Goal: Information Seeking & Learning: Learn about a topic

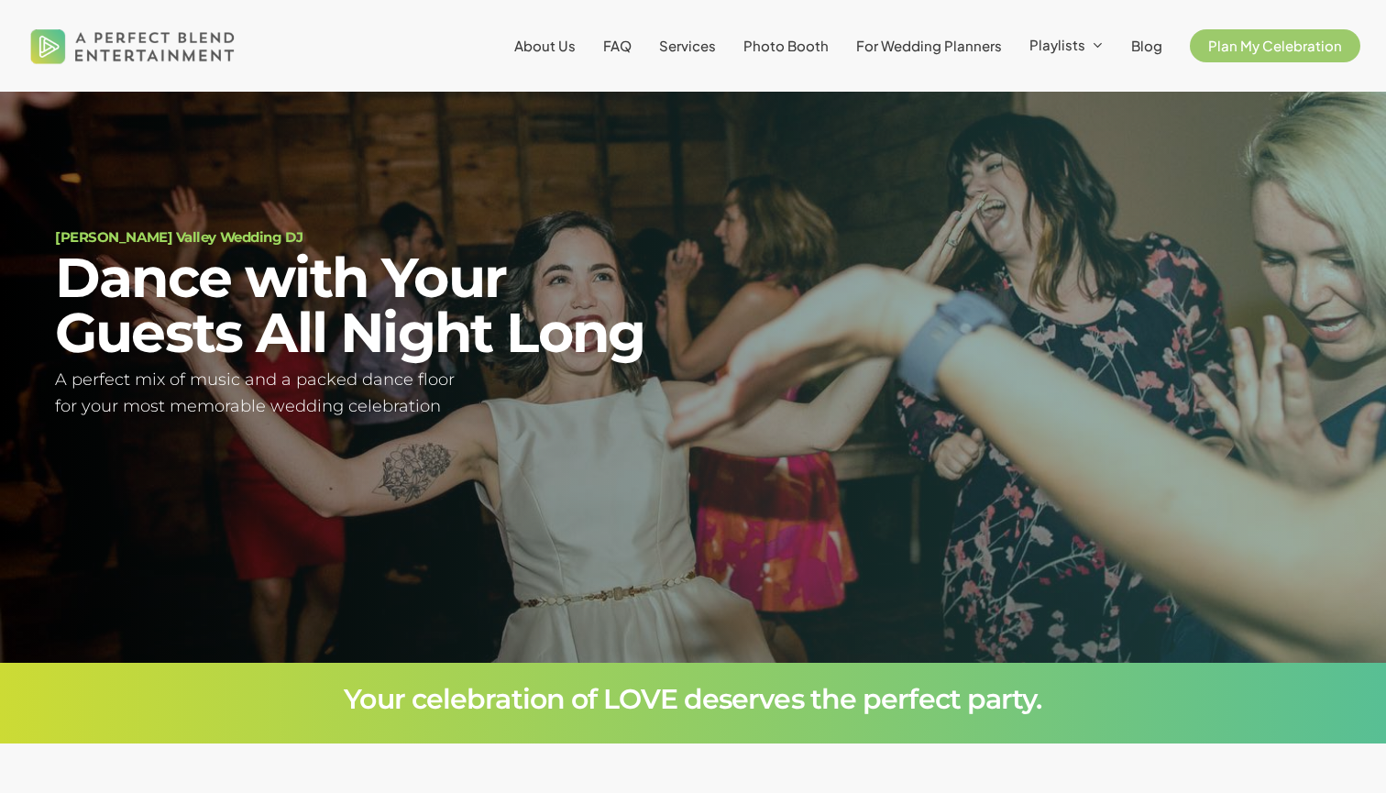
scroll to position [105, 0]
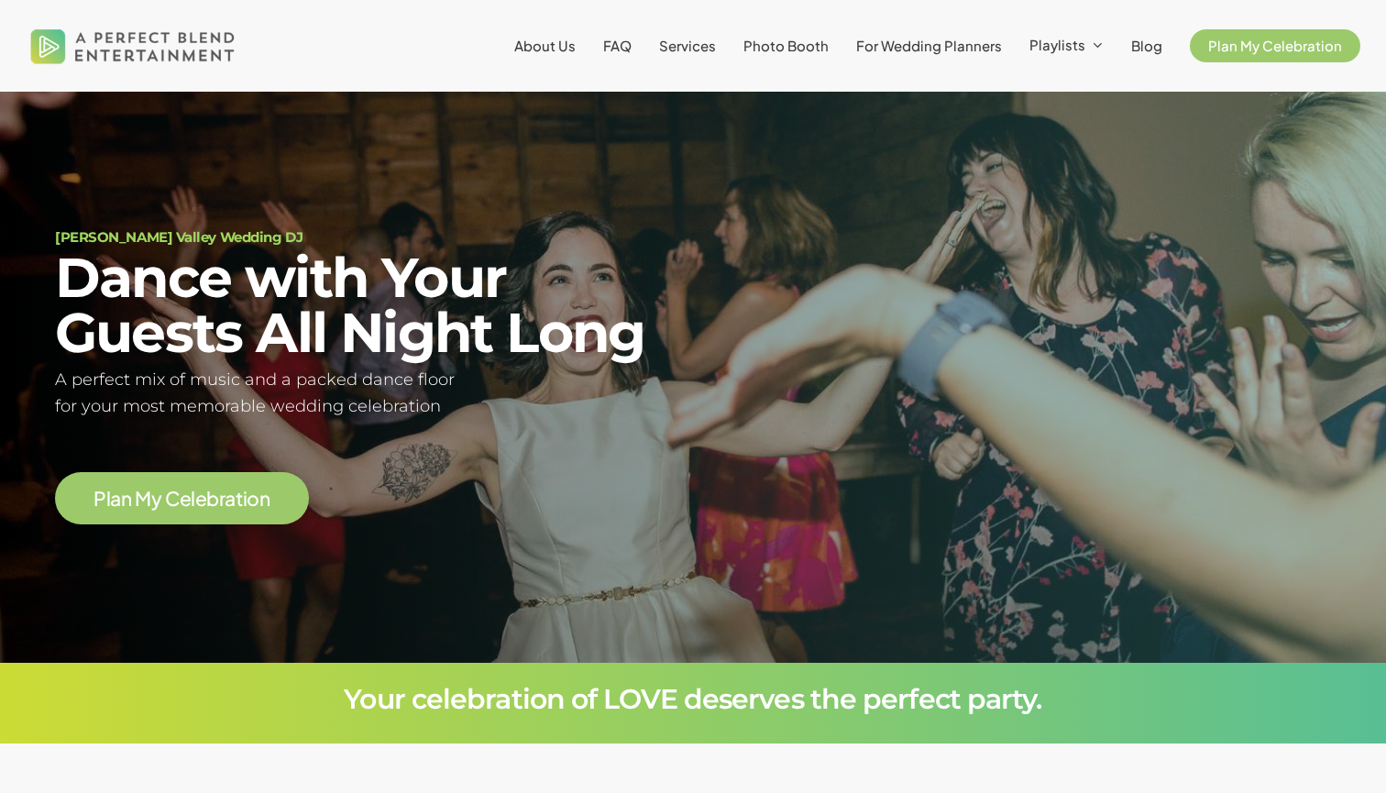
click at [549, 540] on div at bounding box center [693, 377] width 1386 height 571
click at [567, 51] on span "About Us" at bounding box center [544, 45] width 61 height 17
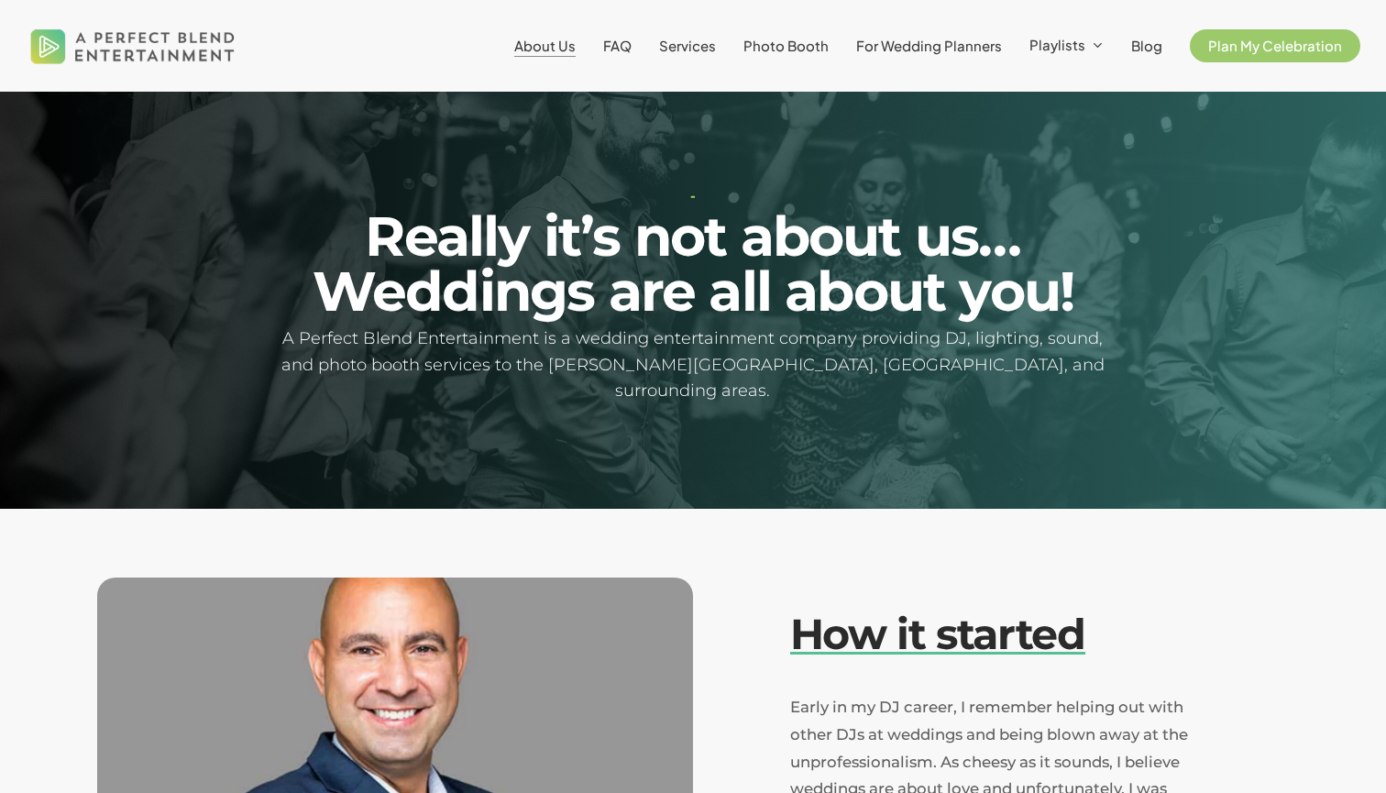
click at [566, 50] on span "About Us" at bounding box center [544, 45] width 61 height 17
click at [627, 46] on span "FAQ" at bounding box center [617, 45] width 28 height 17
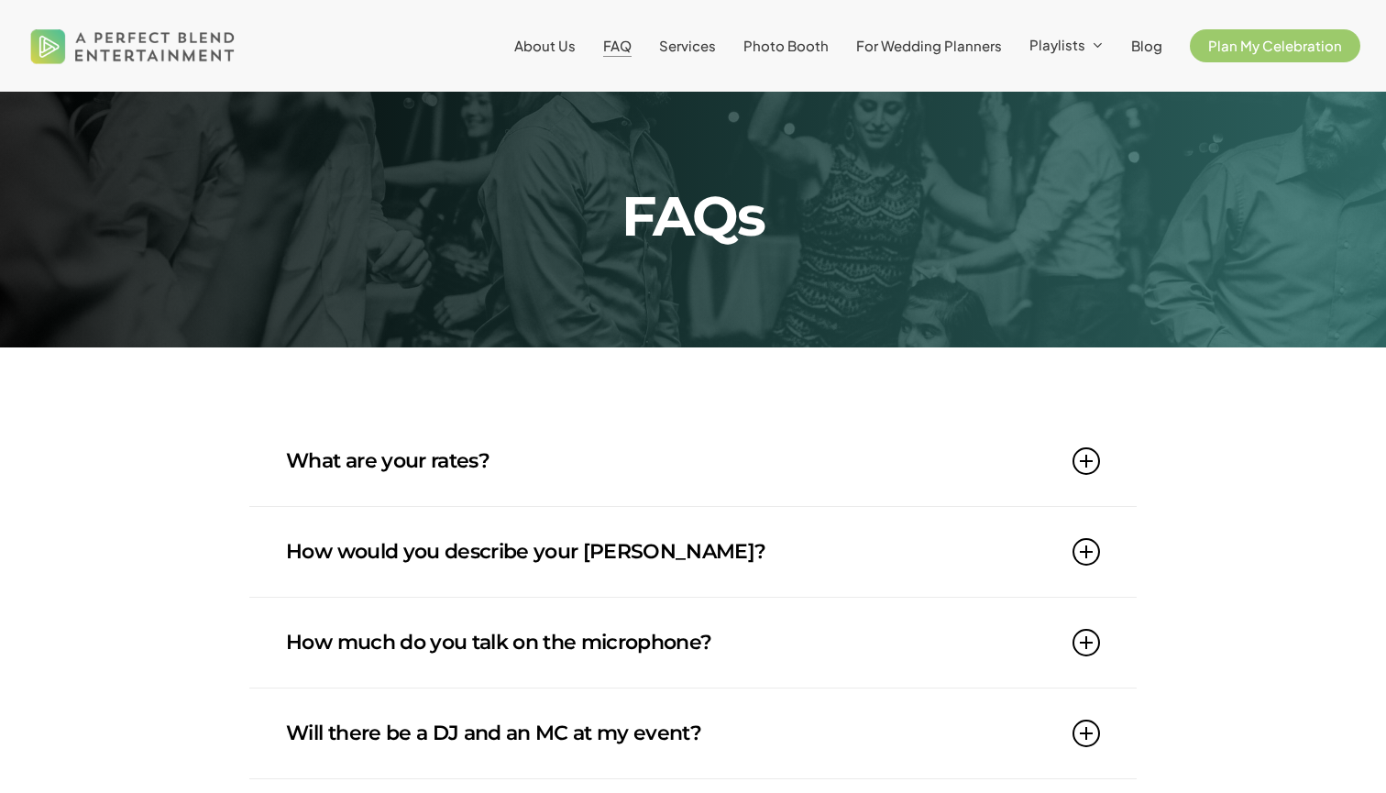
click at [1087, 461] on icon at bounding box center [1087, 461] width 28 height 28
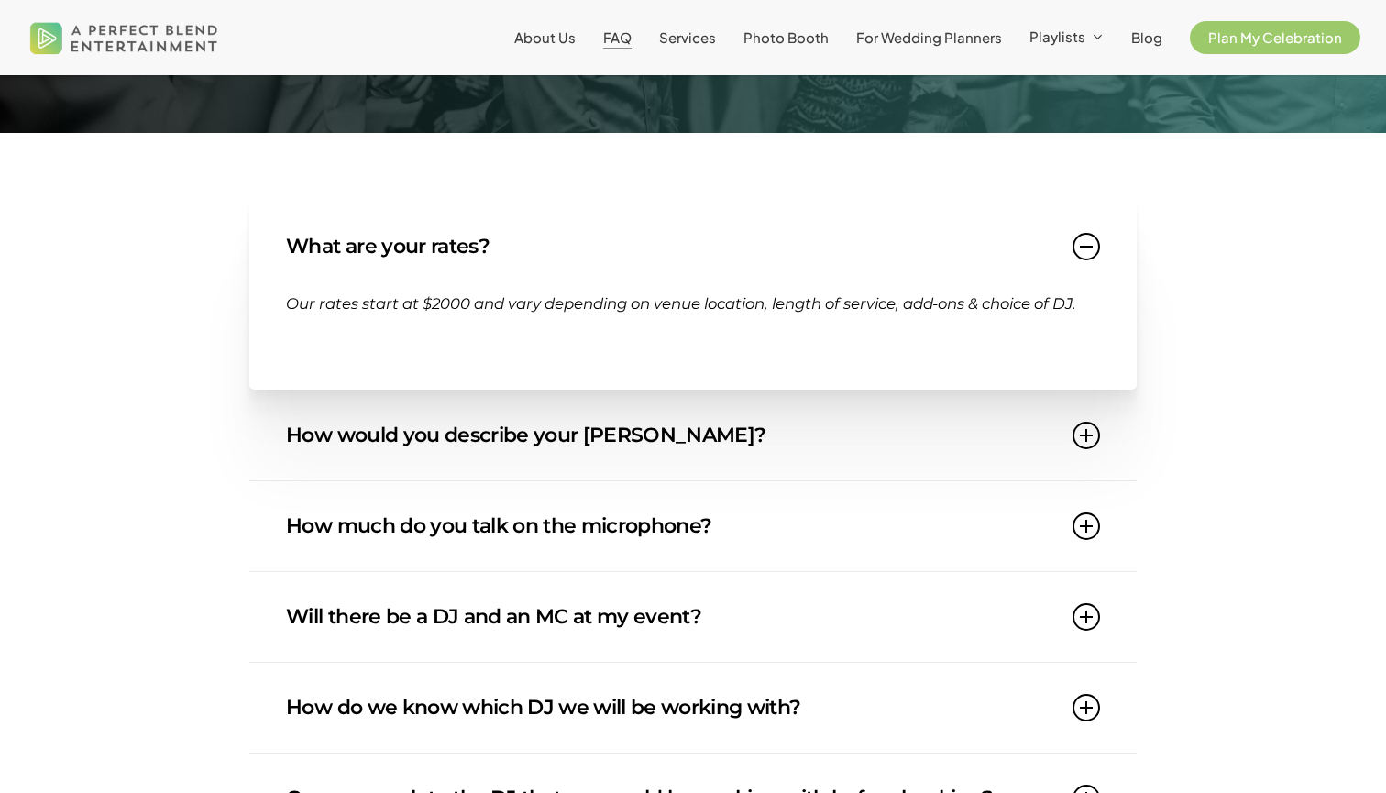
scroll to position [240, 0]
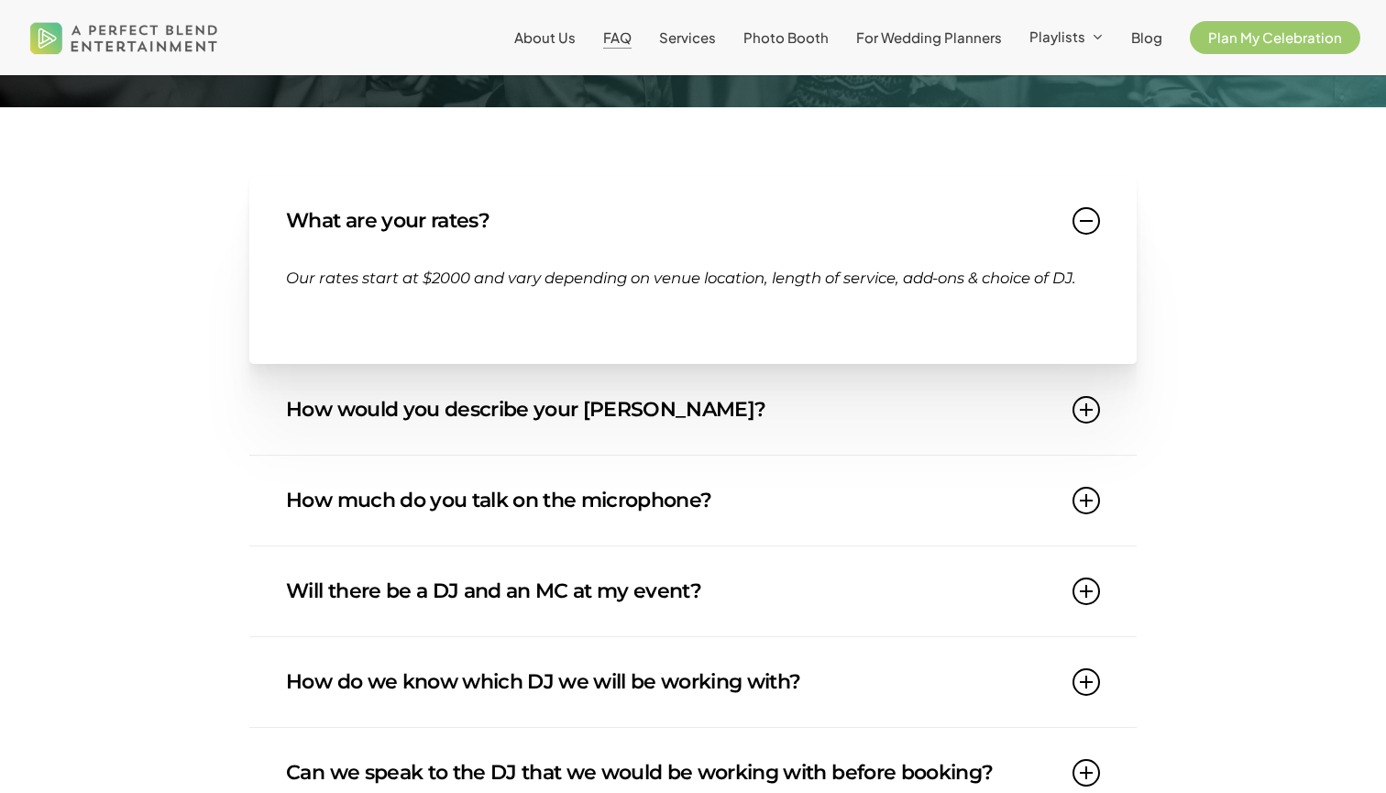
click at [1084, 409] on icon at bounding box center [1087, 410] width 28 height 28
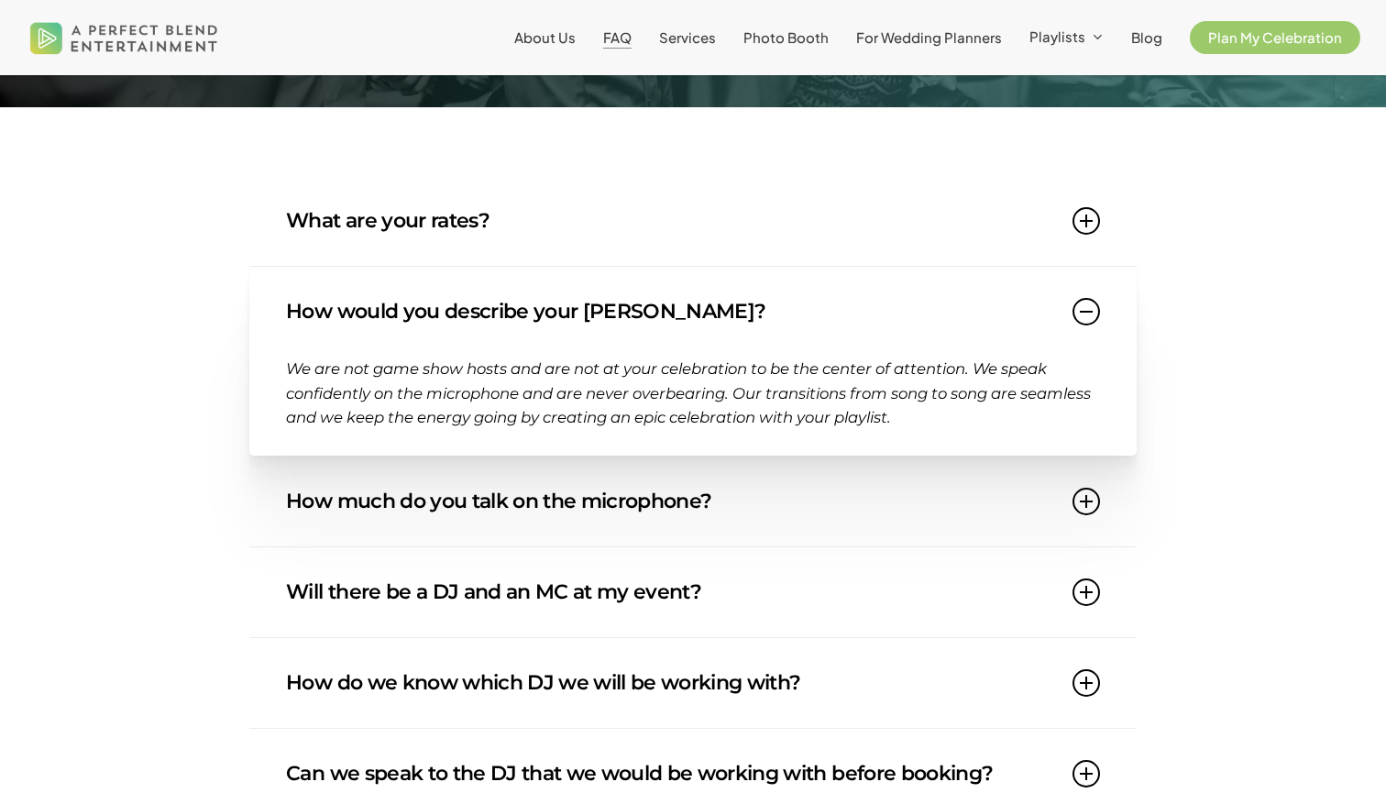
click at [1090, 309] on icon at bounding box center [1087, 312] width 28 height 28
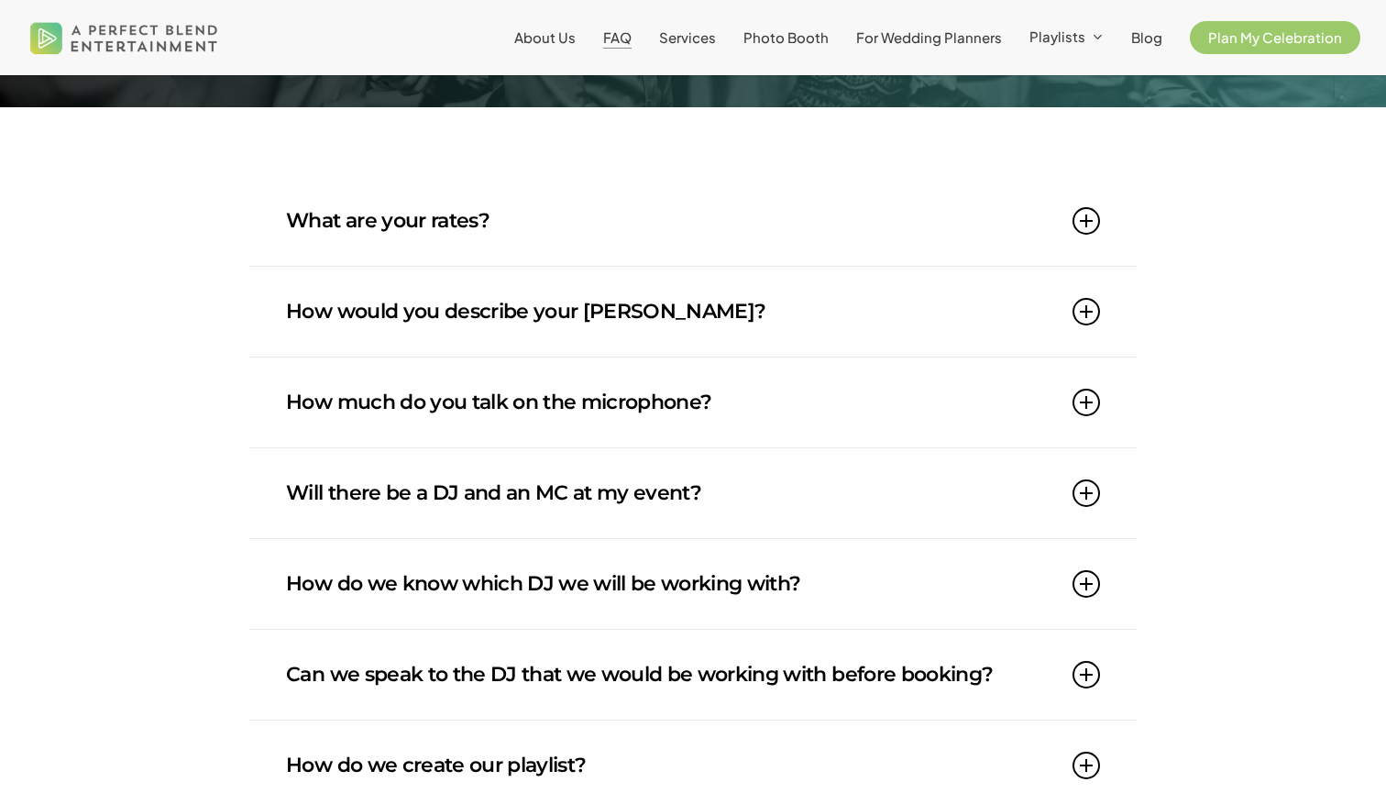
click at [1090, 402] on icon at bounding box center [1087, 403] width 28 height 28
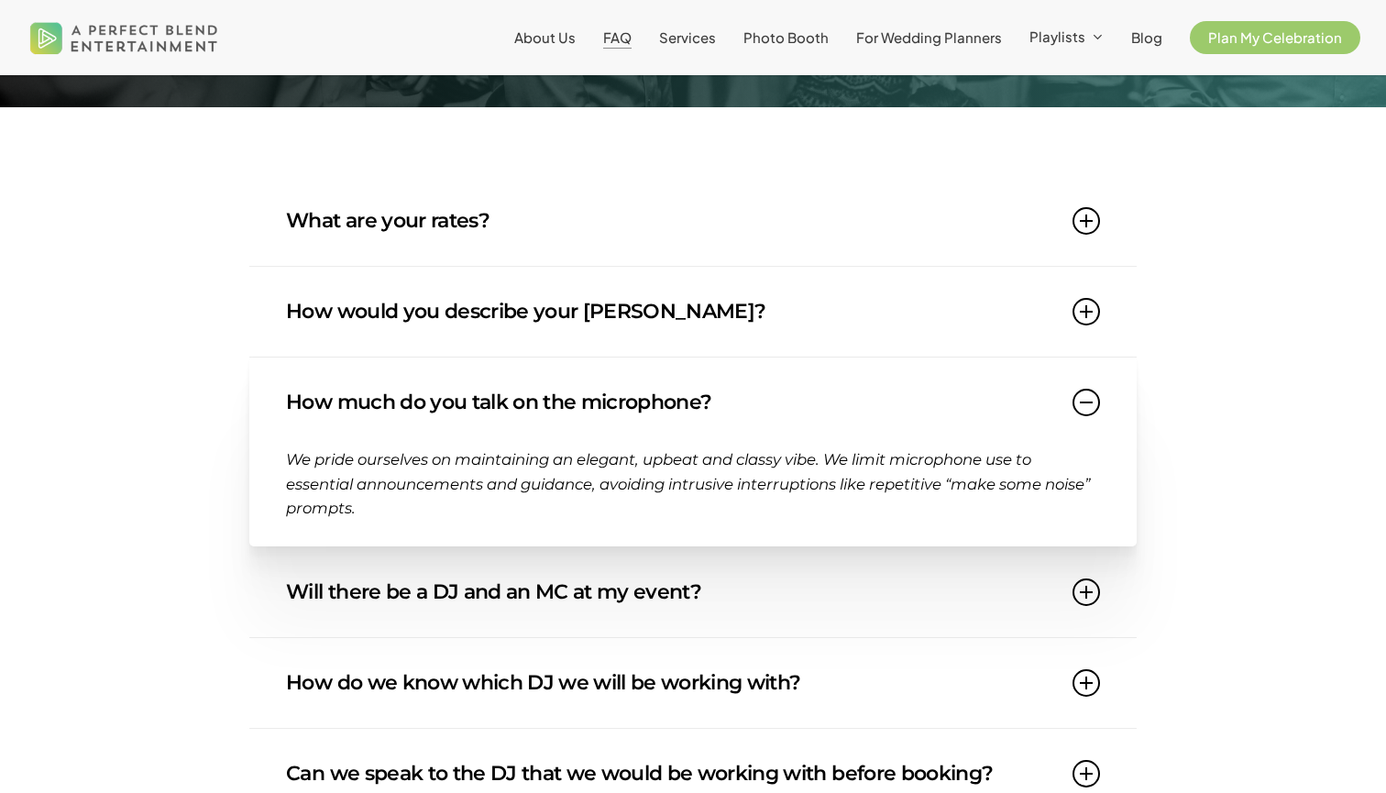
click at [1090, 405] on icon at bounding box center [1087, 403] width 28 height 28
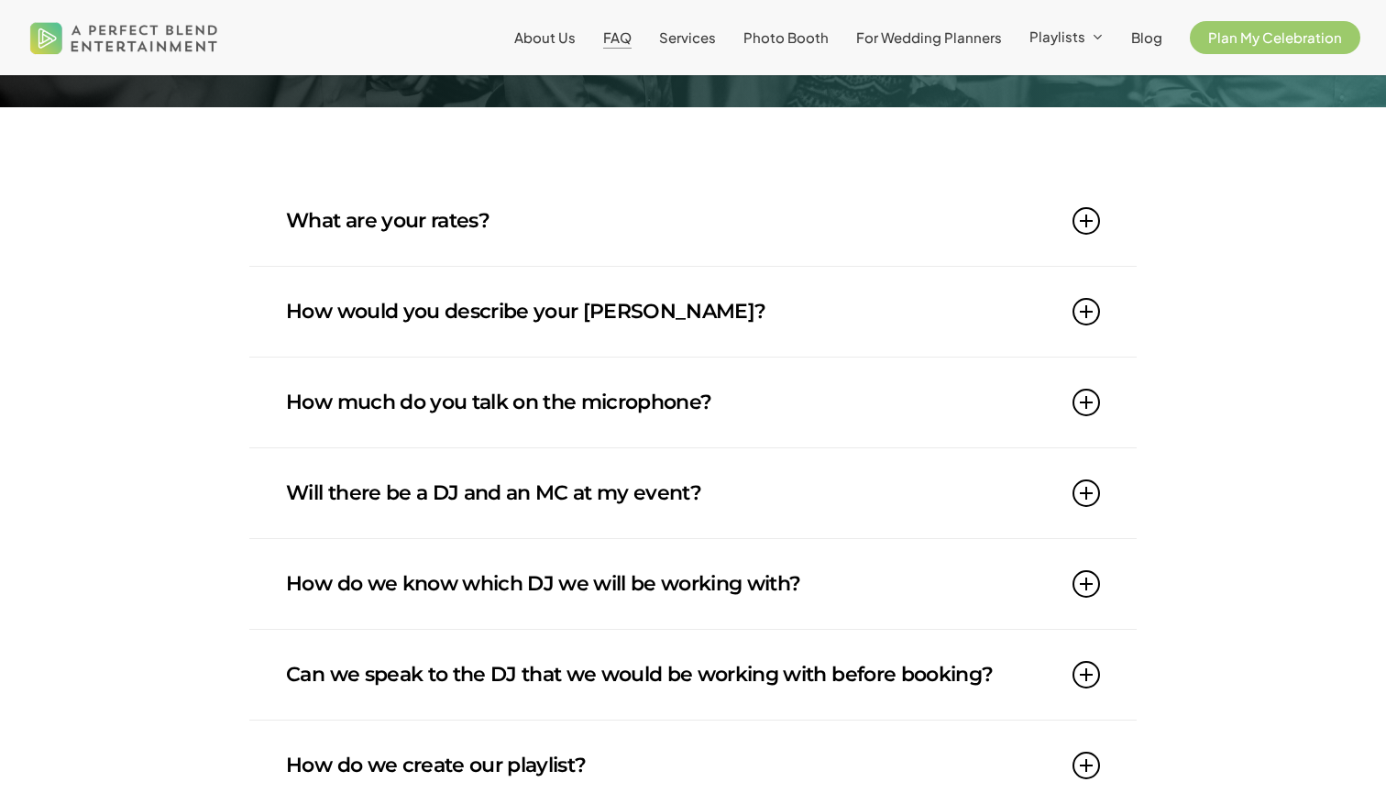
click at [1087, 500] on icon at bounding box center [1087, 493] width 28 height 28
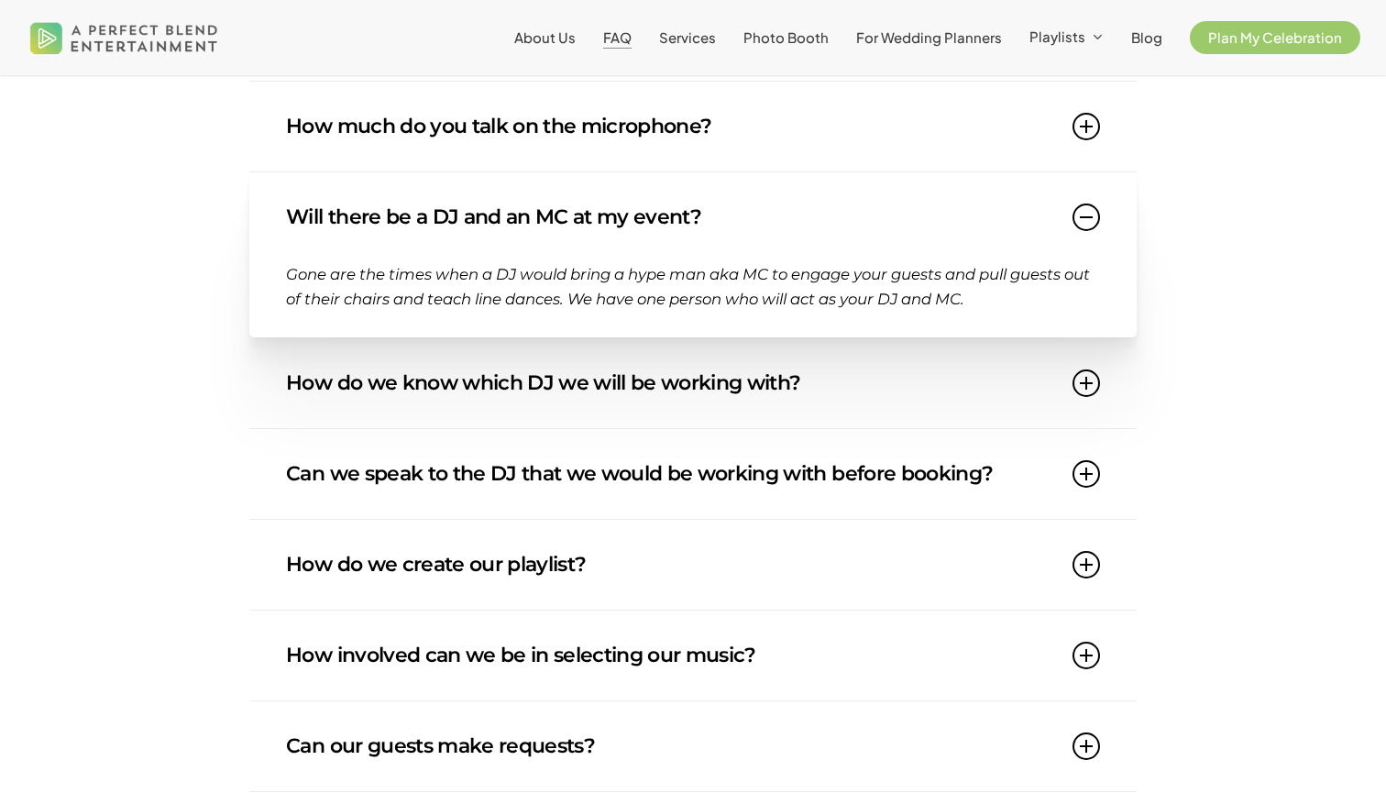
scroll to position [534, 0]
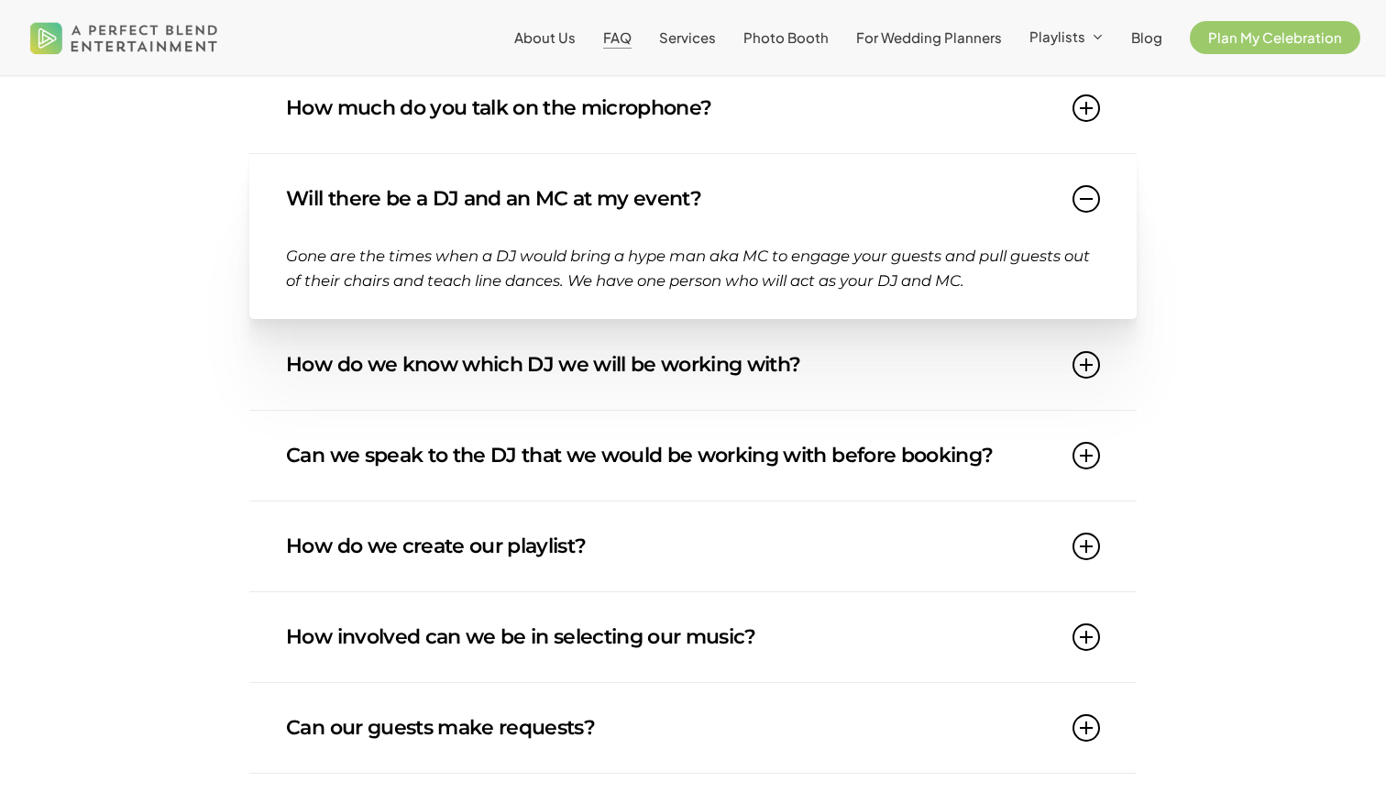
click at [1084, 199] on icon at bounding box center [1087, 199] width 28 height 28
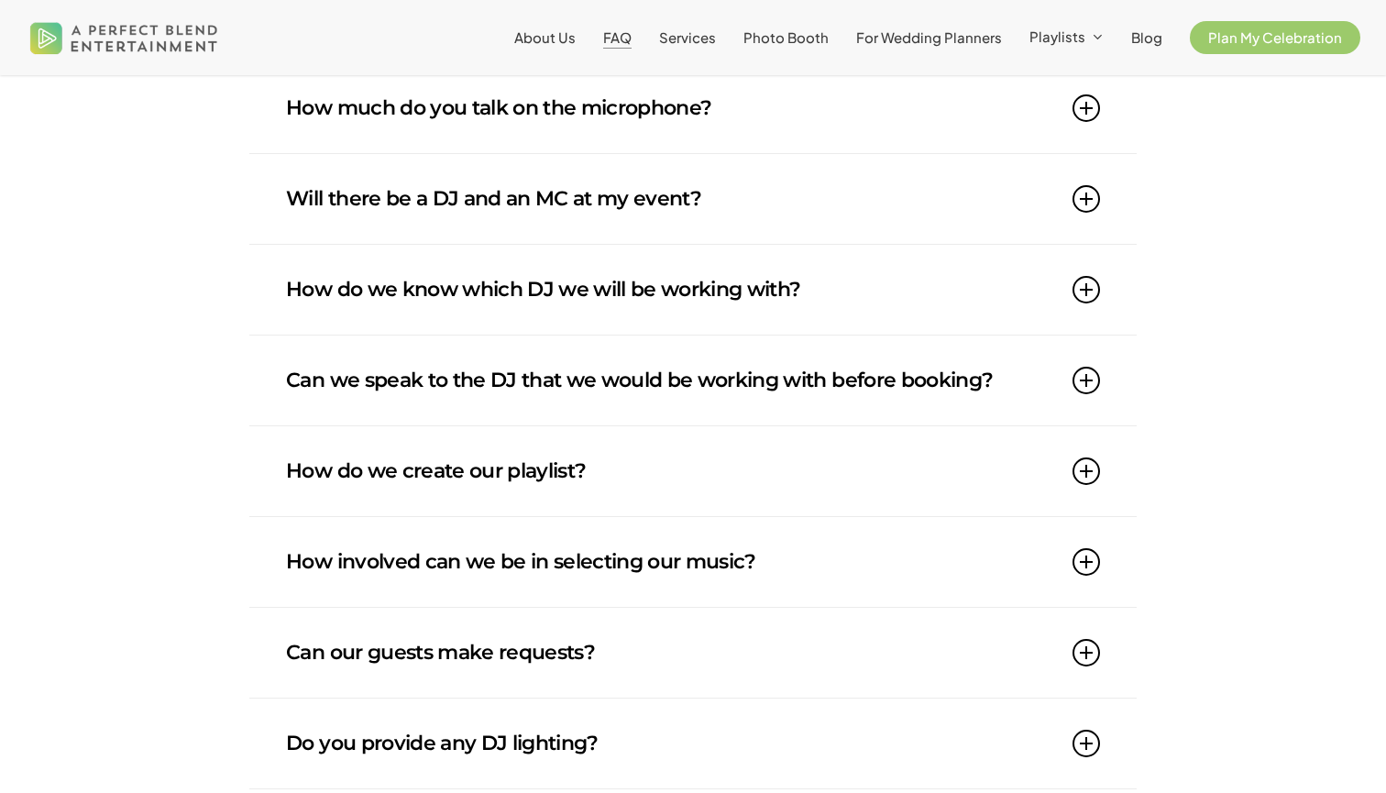
click at [1090, 293] on icon at bounding box center [1087, 290] width 28 height 28
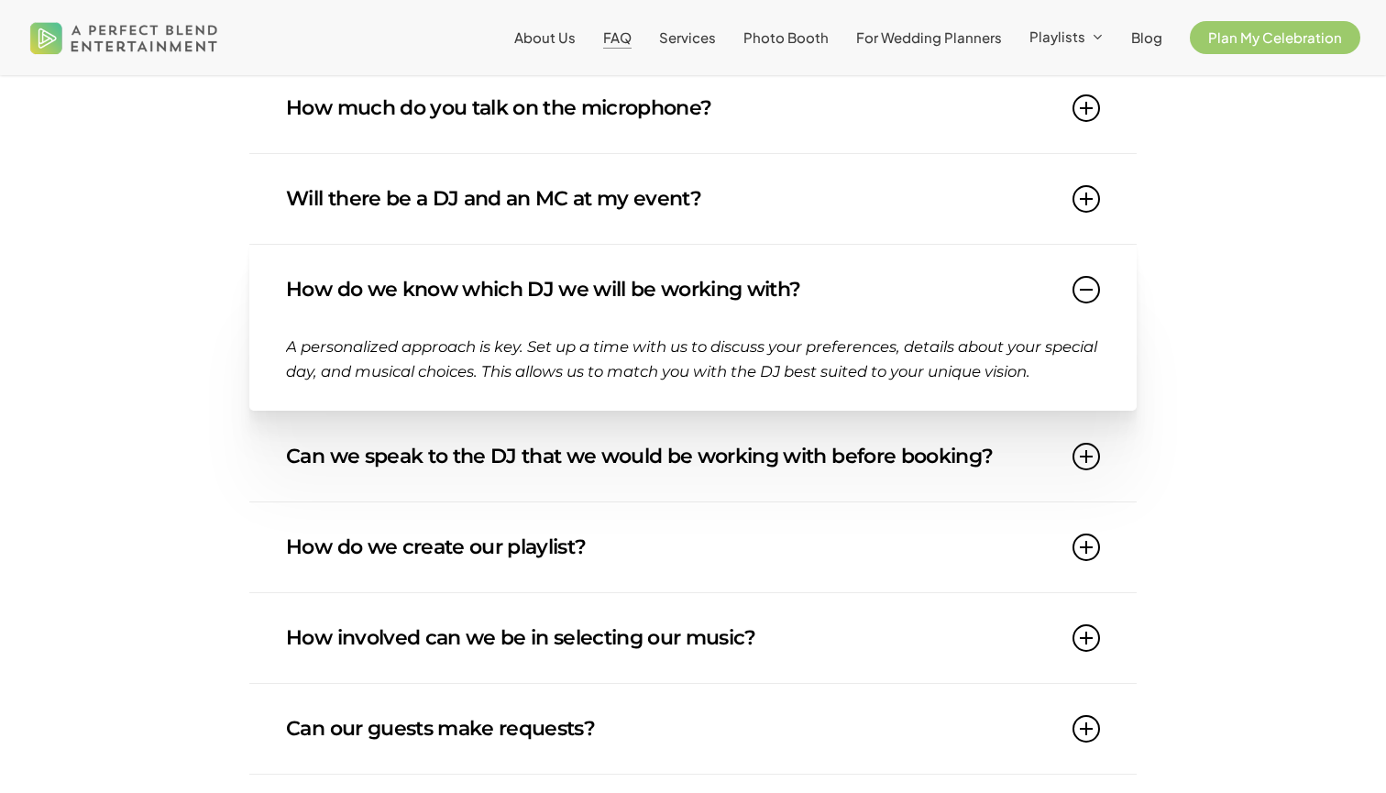
click at [1090, 293] on icon at bounding box center [1087, 290] width 28 height 28
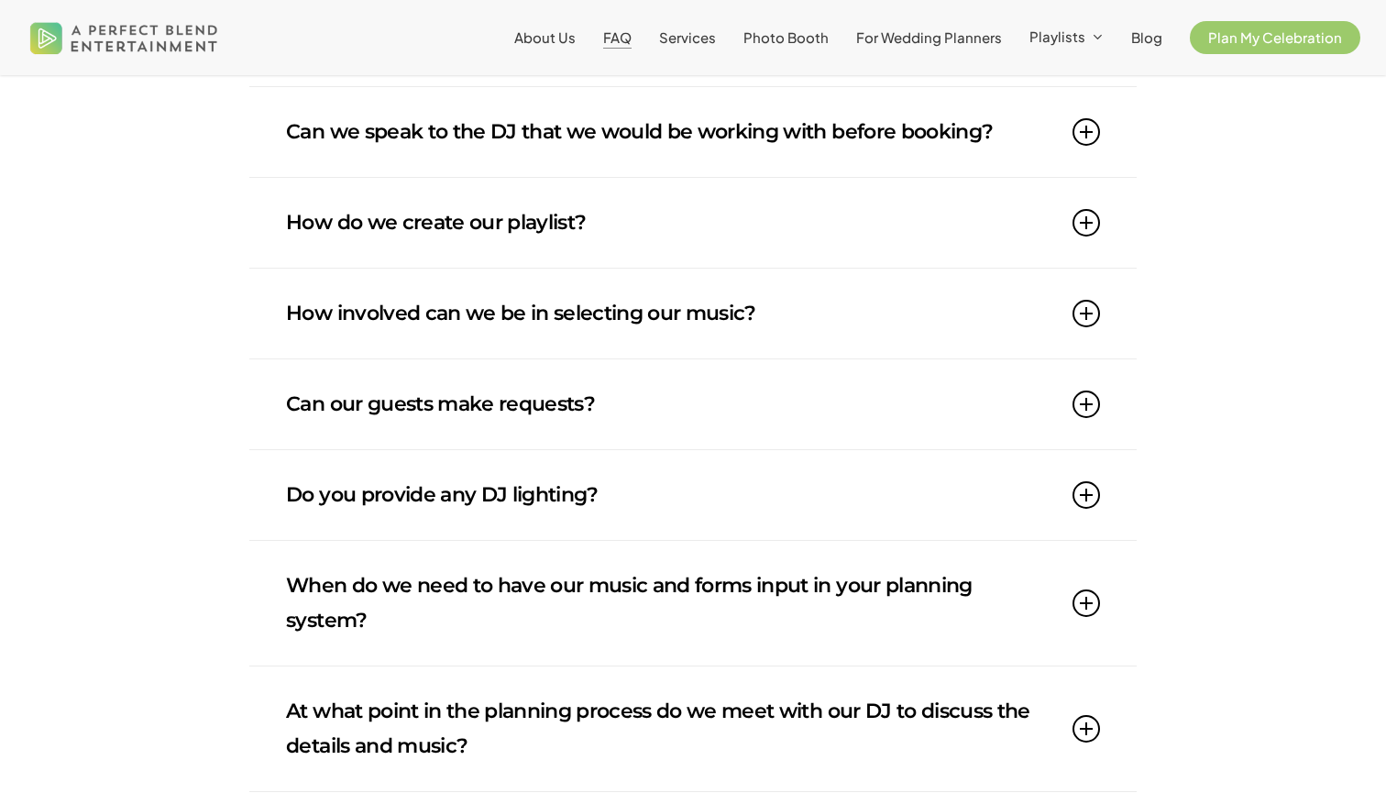
scroll to position [787, 0]
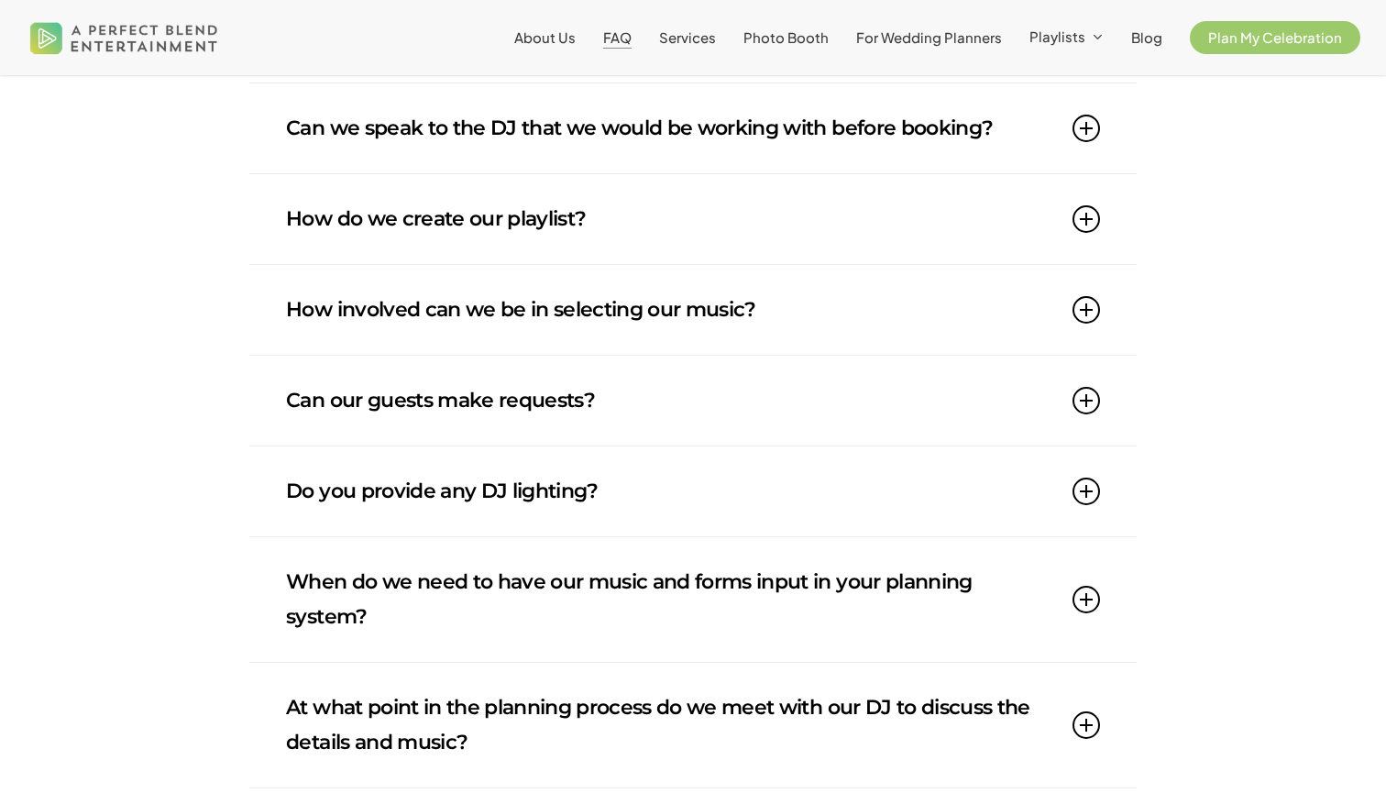
click at [1087, 402] on icon at bounding box center [1087, 401] width 28 height 28
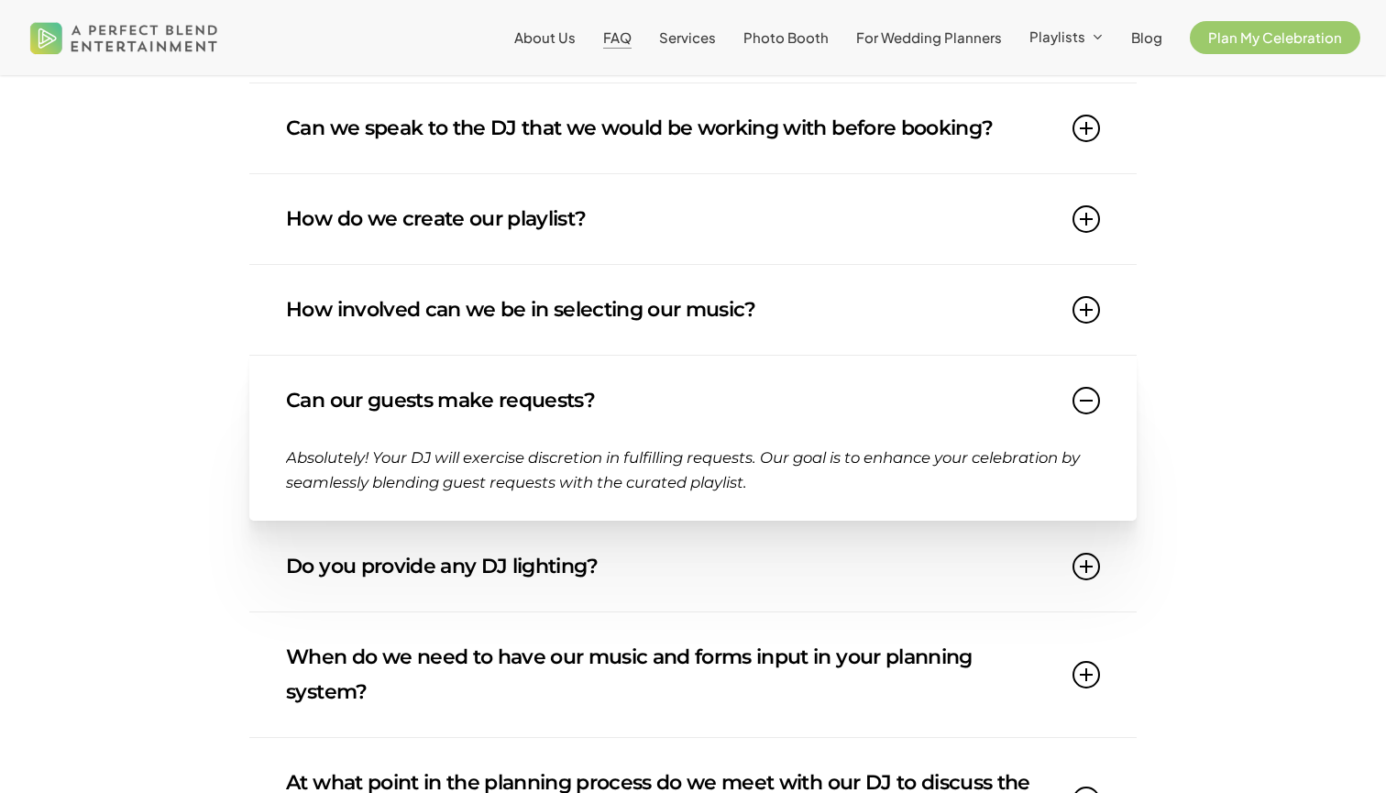
click at [1087, 402] on icon at bounding box center [1087, 401] width 28 height 28
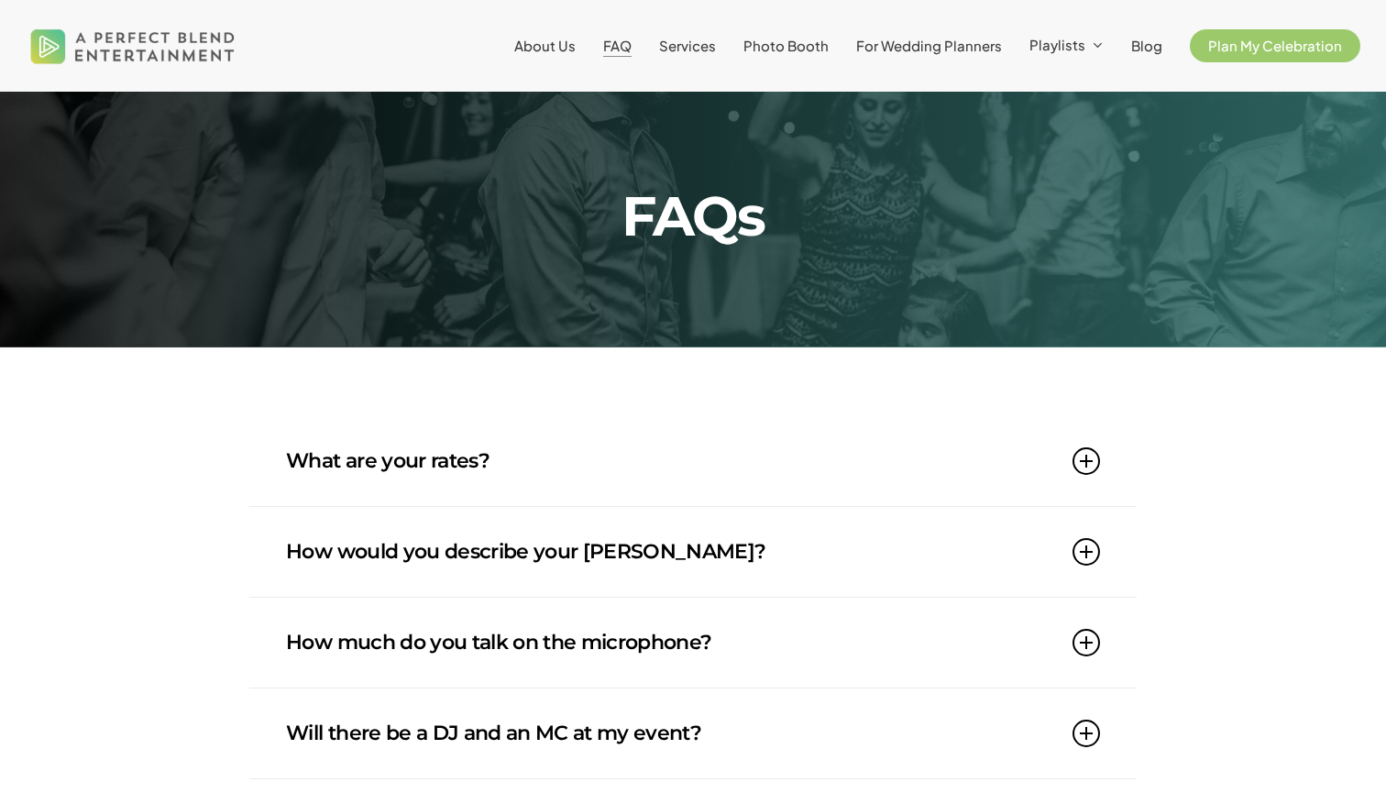
scroll to position [0, 0]
click at [701, 48] on span "Services" at bounding box center [687, 45] width 57 height 17
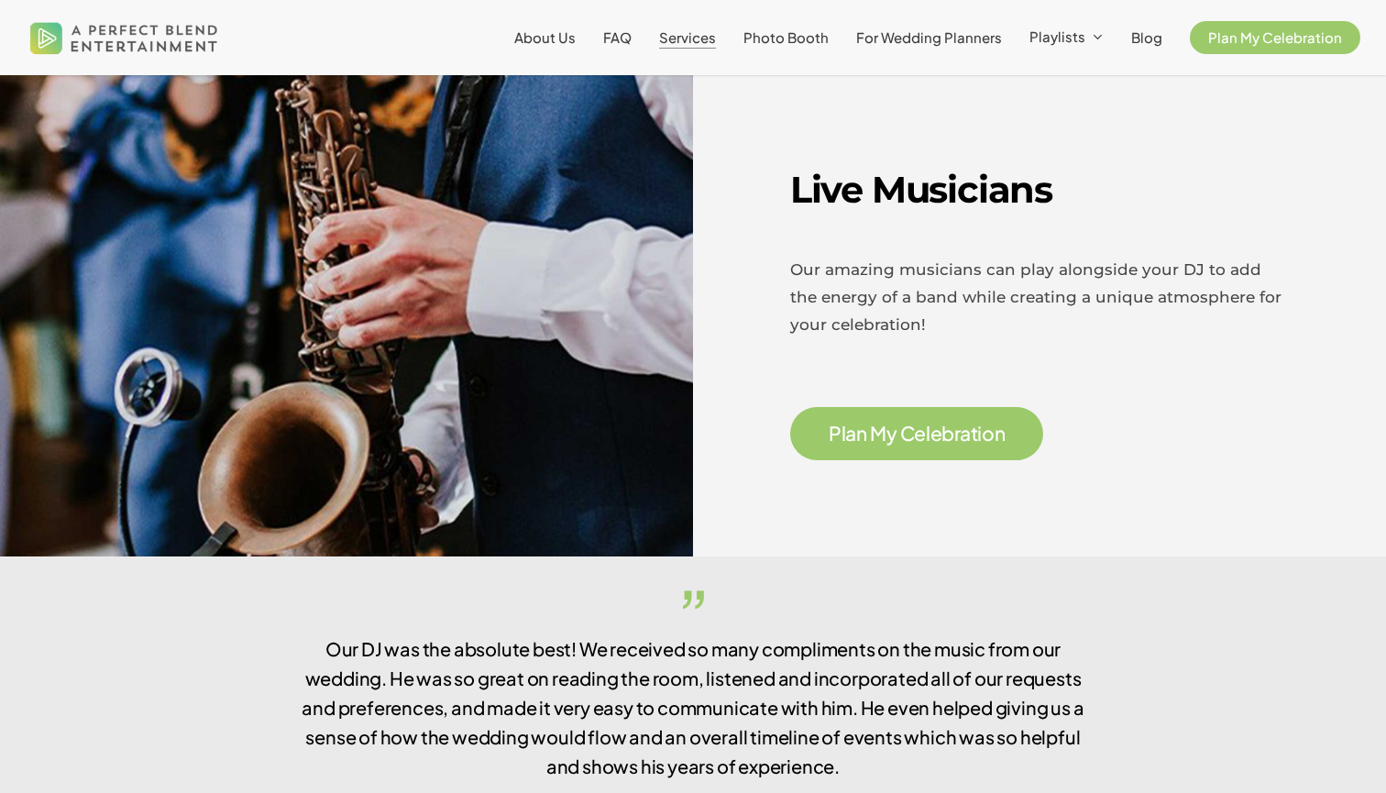
scroll to position [2813, 0]
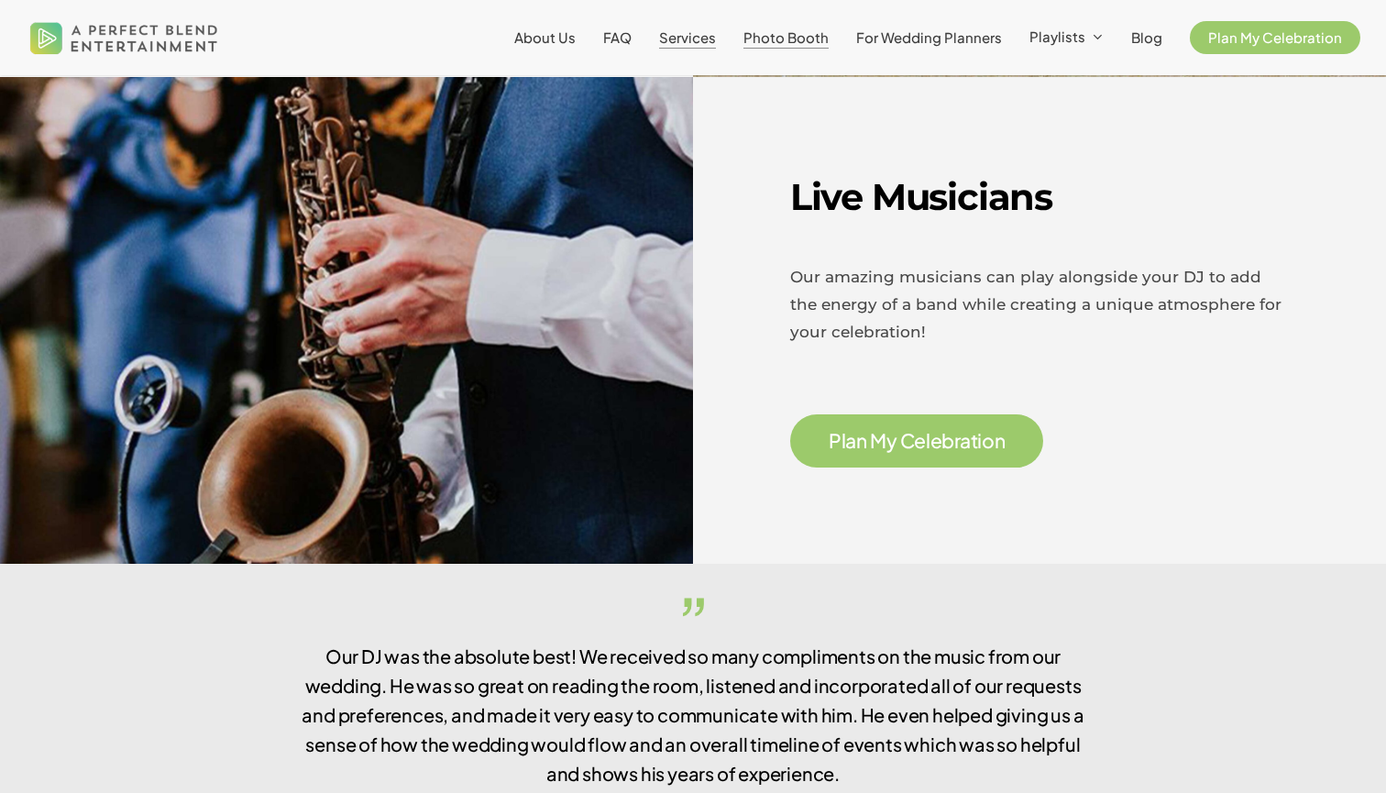
click at [795, 38] on span "Photo Booth" at bounding box center [785, 36] width 85 height 17
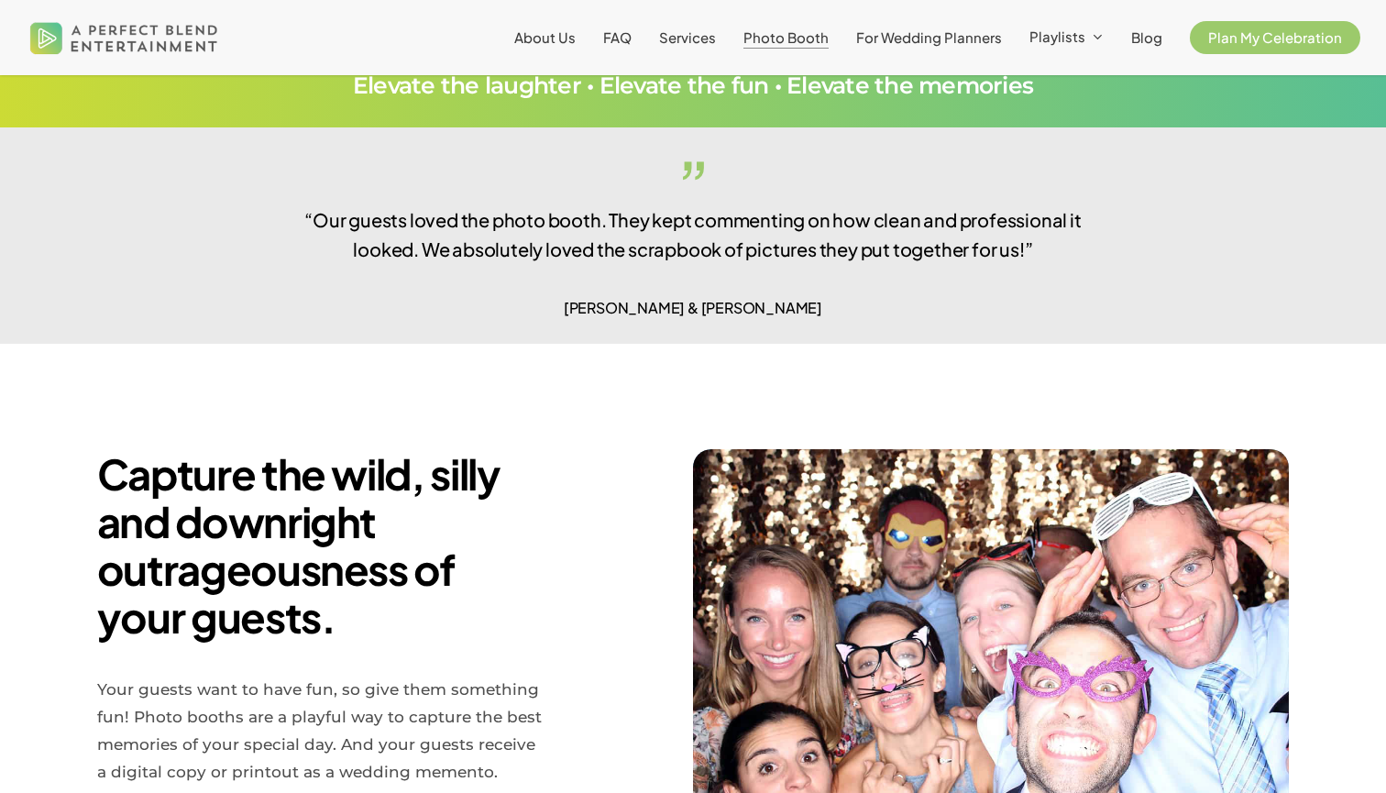
scroll to position [349, 0]
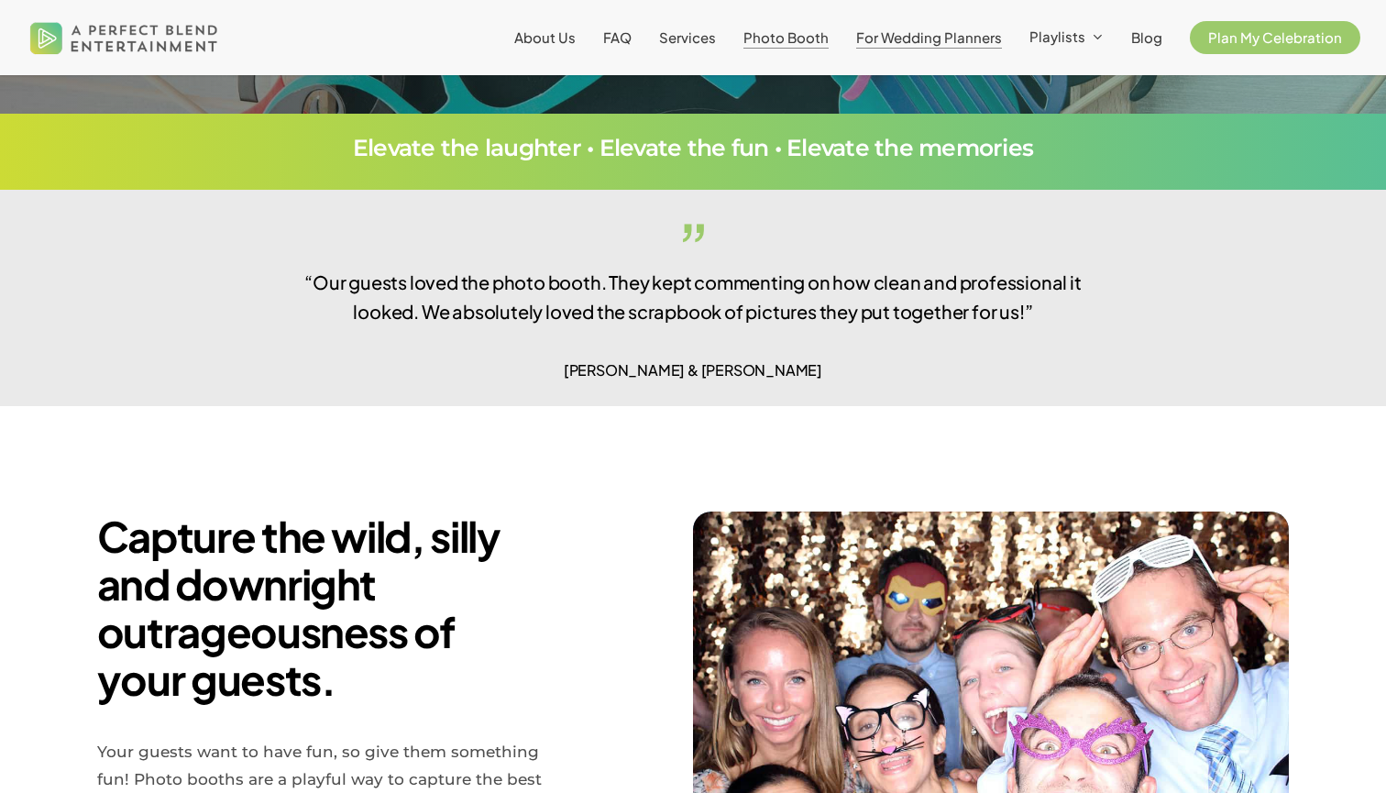
click at [943, 35] on span "For Wedding Planners" at bounding box center [929, 36] width 146 height 17
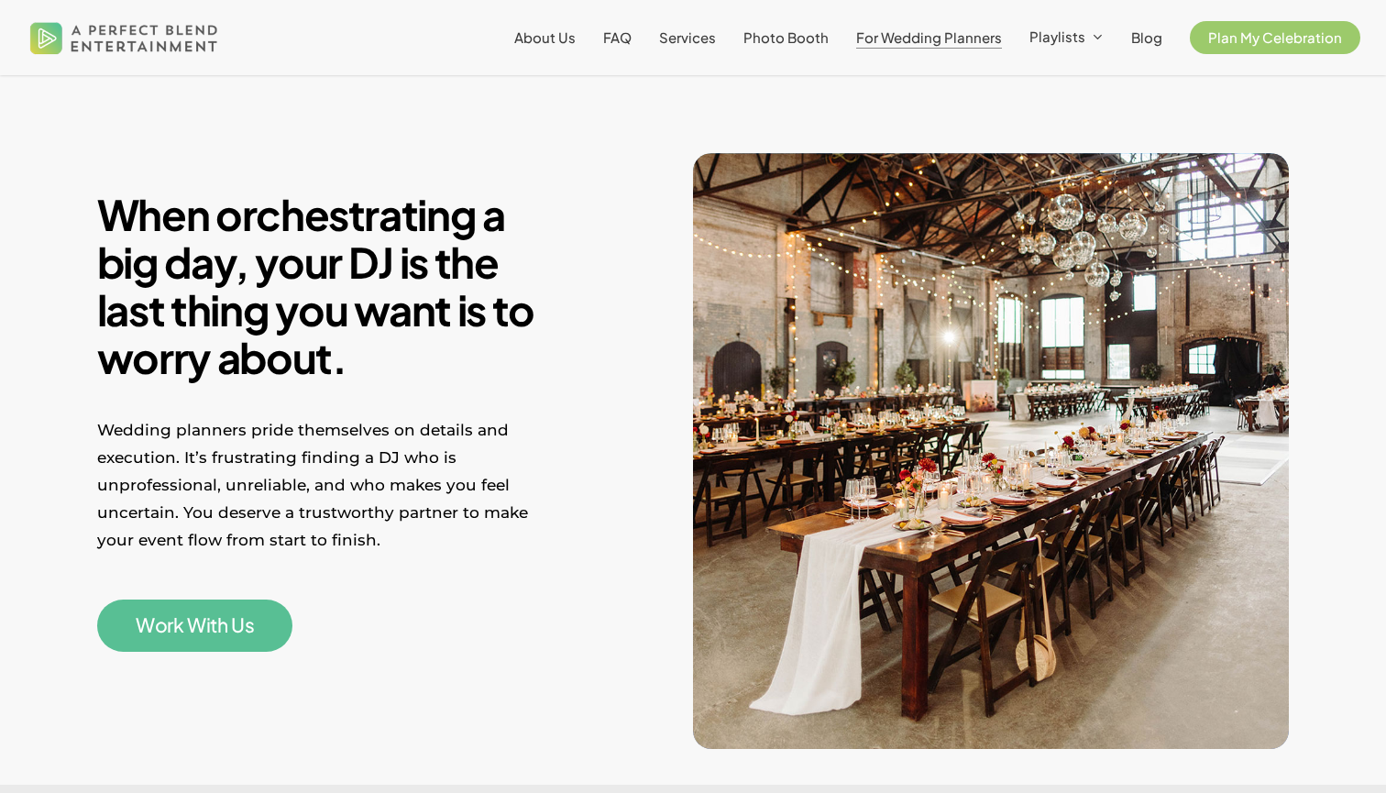
scroll to position [493, 0]
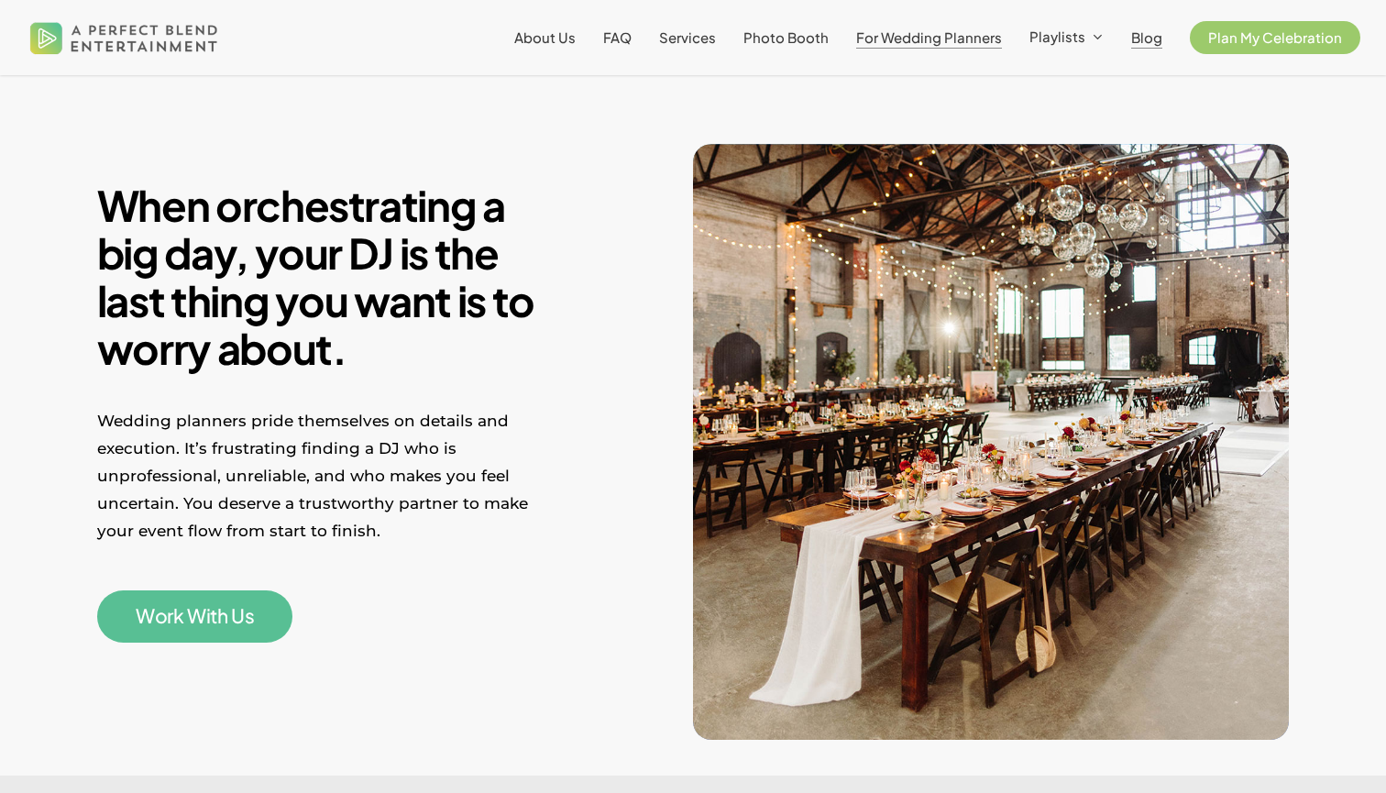
click at [1147, 45] on span "Blog" at bounding box center [1146, 36] width 31 height 17
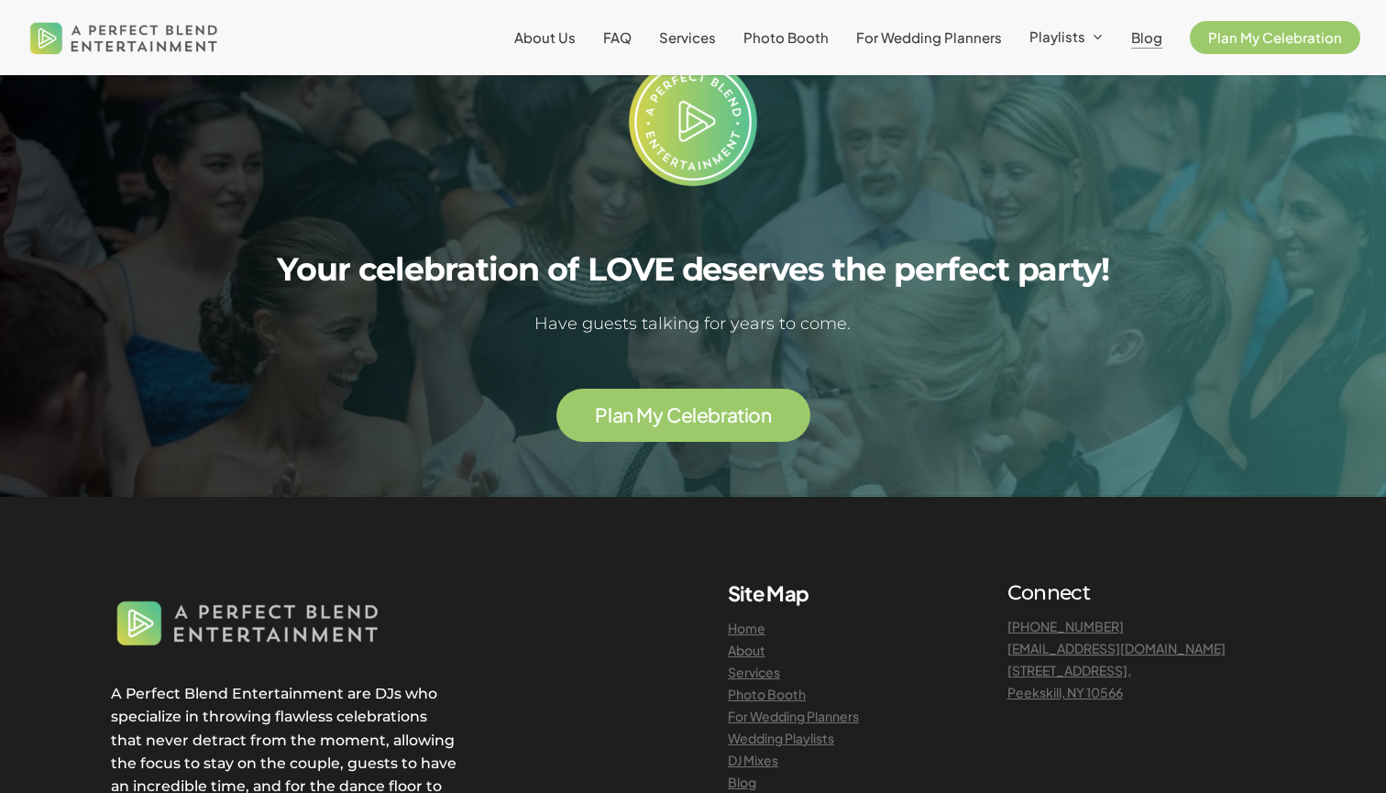
scroll to position [5022, 0]
